Goal: Information Seeking & Learning: Learn about a topic

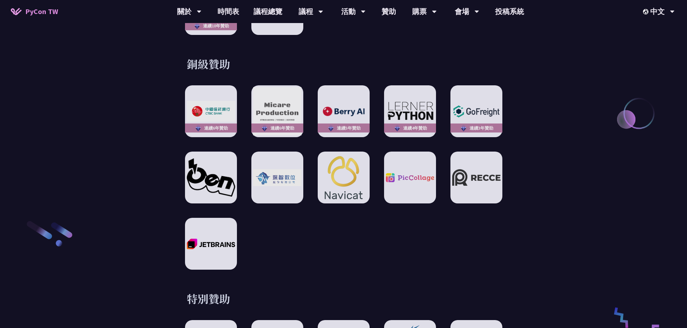
scroll to position [1045, 0]
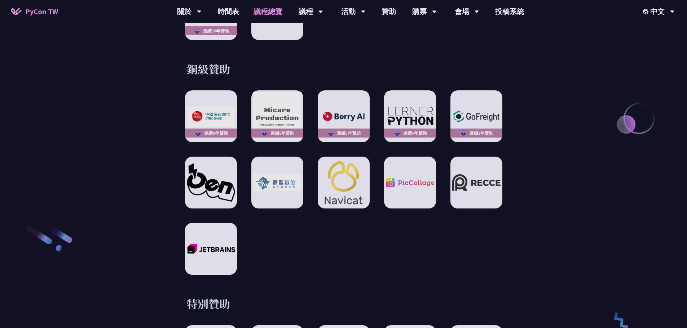
click at [264, 9] on link "議程總覽" at bounding box center [267, 11] width 43 height 23
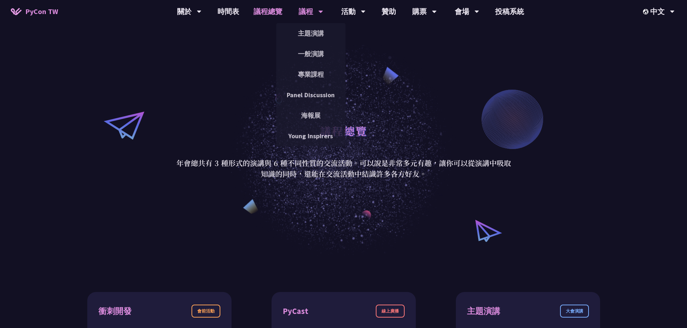
click at [308, 14] on div "議程" at bounding box center [311, 11] width 25 height 23
click at [317, 35] on link "主題演講" at bounding box center [310, 33] width 69 height 17
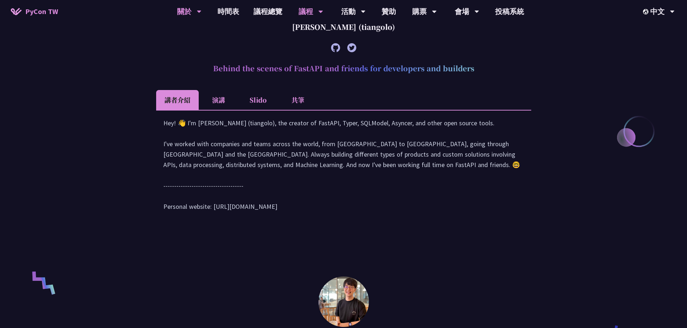
scroll to position [180, 0]
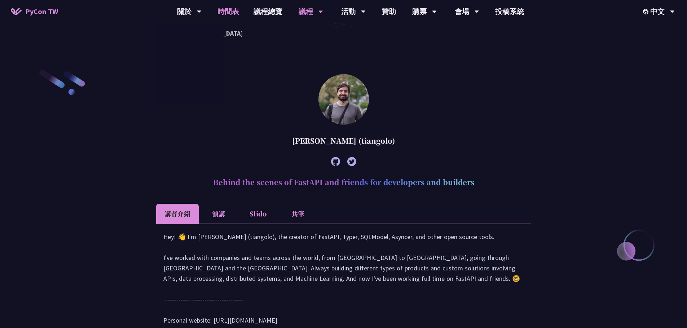
click at [234, 12] on link "時間表" at bounding box center [228, 11] width 36 height 23
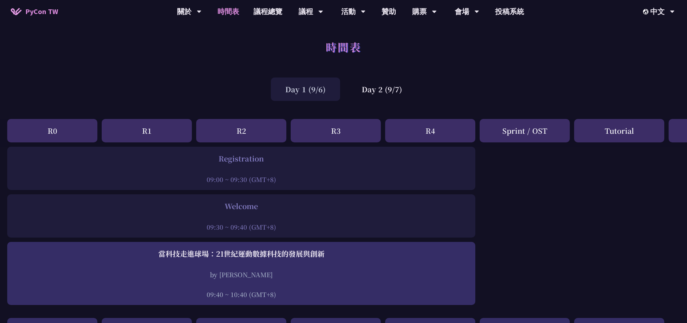
click at [63, 132] on div "R0" at bounding box center [52, 130] width 90 height 23
click at [438, 132] on div "R4" at bounding box center [430, 130] width 90 height 23
click at [616, 132] on div "Tutorial" at bounding box center [619, 130] width 90 height 23
